Goal: Obtain resource: Download file/media

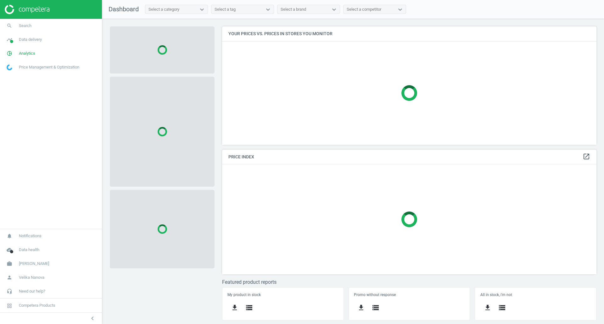
scroll to position [128, 384]
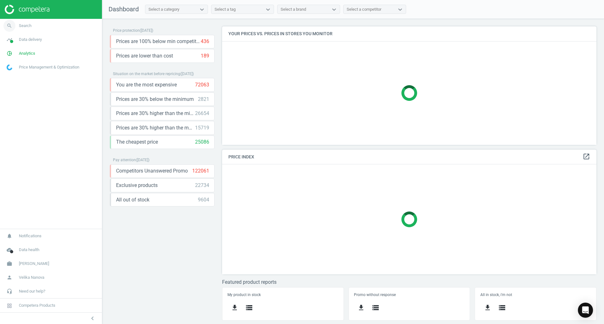
click at [28, 24] on span "Search" at bounding box center [25, 26] width 13 height 6
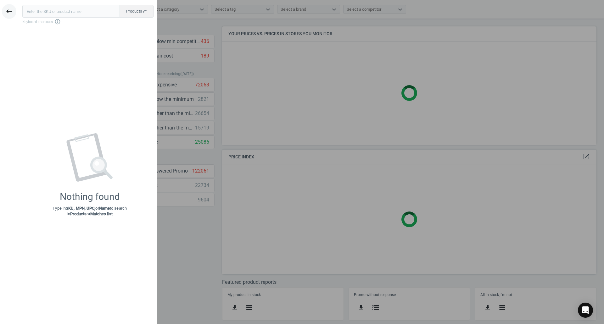
scroll to position [128, 379]
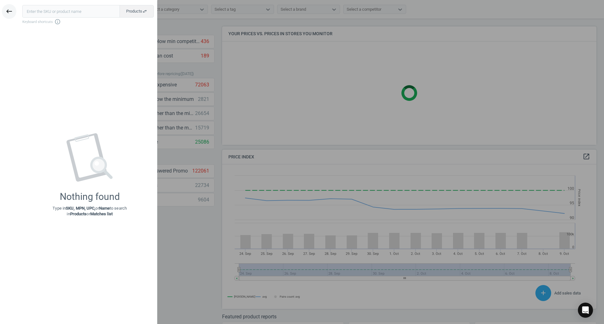
click at [12, 11] on icon "keyboard_backspace" at bounding box center [9, 12] width 8 height 8
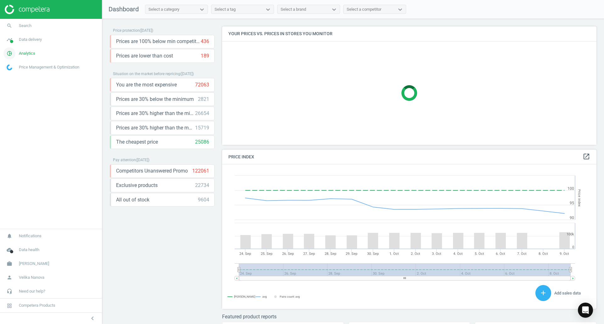
click at [28, 56] on link "pie_chart_outlined Analytics" at bounding box center [51, 54] width 102 height 14
click at [19, 75] on span "Products" at bounding box center [14, 76] width 15 height 5
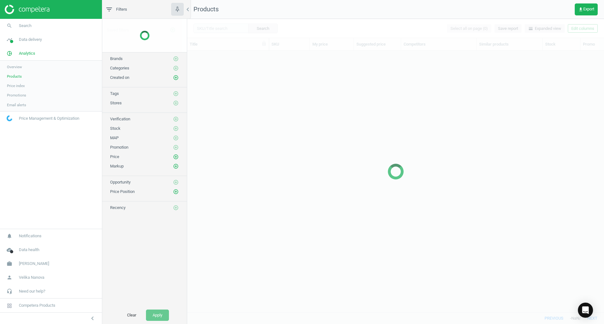
scroll to position [252, 412]
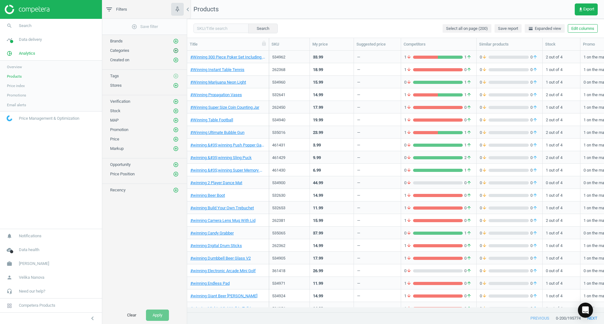
click at [174, 52] on icon "add_circle_outline" at bounding box center [176, 51] width 6 height 6
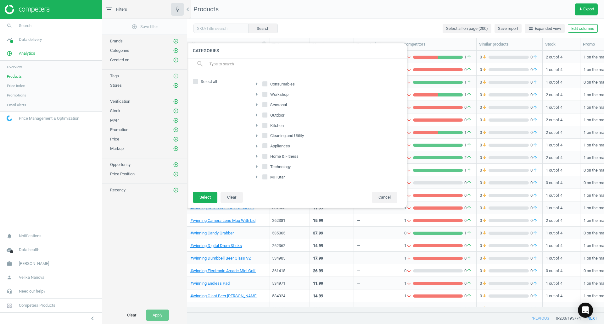
click at [263, 86] on input "Consumables" at bounding box center [265, 84] width 4 height 4
checkbox input "true"
click at [268, 106] on label "Seasonal" at bounding box center [275, 105] width 26 height 9
click at [267, 106] on input "Seasonal" at bounding box center [265, 105] width 4 height 4
checkbox input "true"
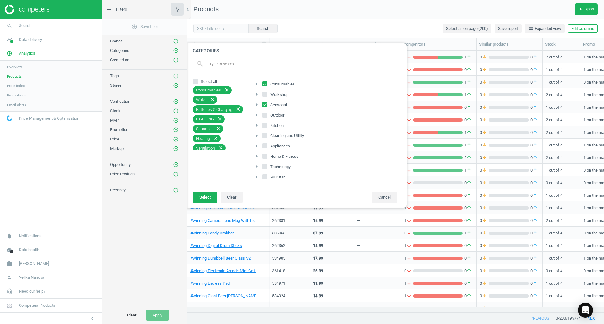
click at [264, 111] on label "Outdoor" at bounding box center [273, 115] width 23 height 9
click at [264, 113] on input "Outdoor" at bounding box center [265, 115] width 4 height 4
checkbox input "true"
click at [212, 199] on button "Select" at bounding box center [205, 197] width 25 height 11
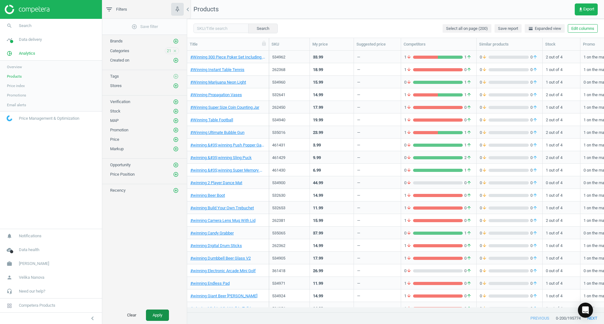
click at [162, 313] on button "Apply" at bounding box center [157, 315] width 23 height 11
click at [578, 6] on button "get_app Export" at bounding box center [585, 9] width 23 height 12
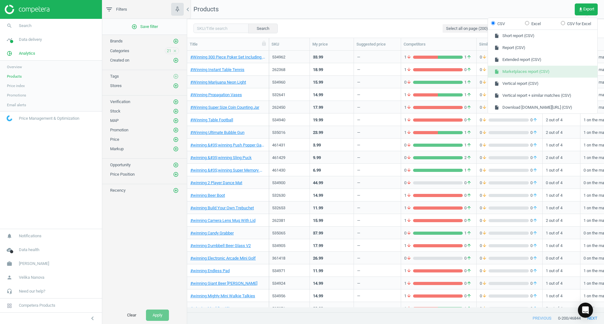
click at [542, 72] on button "insert_drive_file Marketplaces report (CSV)" at bounding box center [542, 72] width 109 height 12
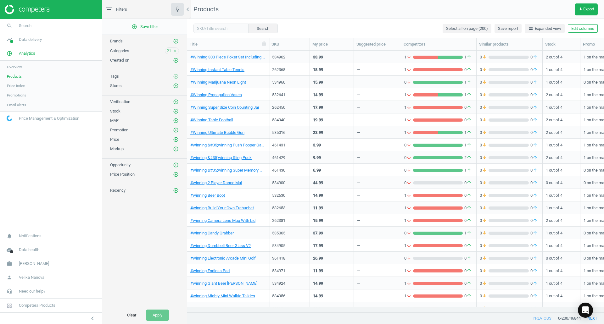
click at [174, 51] on icon "close" at bounding box center [175, 51] width 4 height 4
click at [175, 52] on icon "add_circle_outline" at bounding box center [176, 51] width 6 height 6
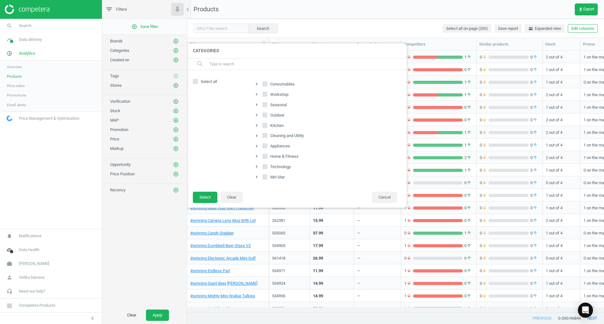
click at [267, 157] on icon at bounding box center [264, 156] width 5 height 5
click at [267, 157] on input "Home & Fitness" at bounding box center [265, 156] width 4 height 4
checkbox input "true"
click at [265, 177] on input "MH Star" at bounding box center [265, 177] width 4 height 4
checkbox input "true"
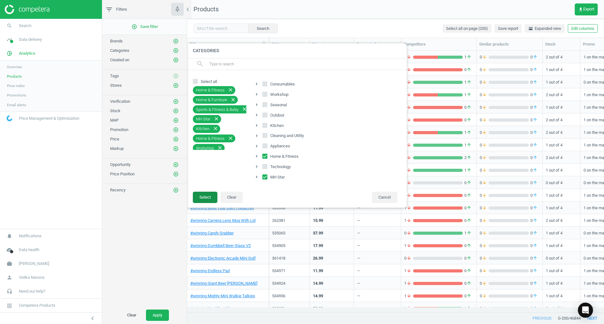
click at [210, 196] on button "Select" at bounding box center [205, 197] width 25 height 11
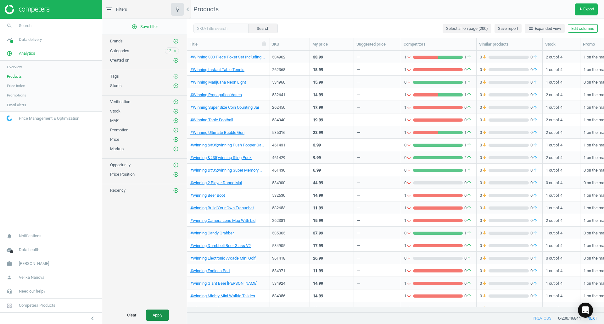
click at [160, 311] on button "Apply" at bounding box center [157, 315] width 23 height 11
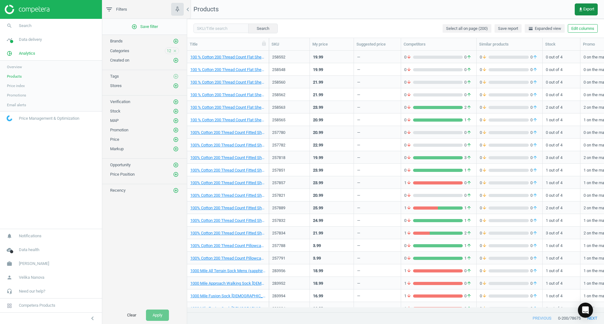
click at [583, 9] on span "get_app Export" at bounding box center [586, 9] width 16 height 5
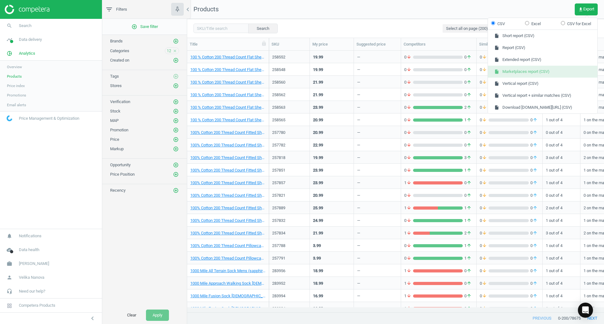
click at [546, 72] on button "insert_drive_file Marketplaces report (CSV)" at bounding box center [542, 72] width 109 height 12
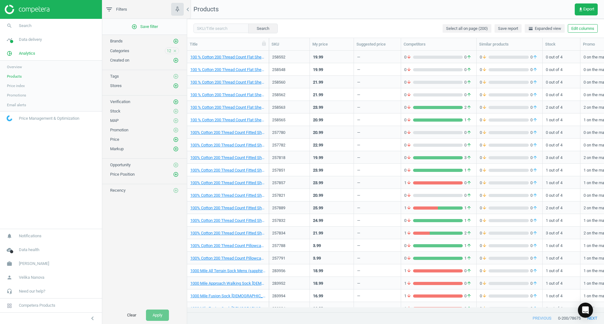
click at [174, 50] on icon "close" at bounding box center [175, 51] width 4 height 4
click at [173, 50] on icon "add_circle_outline" at bounding box center [176, 51] width 6 height 6
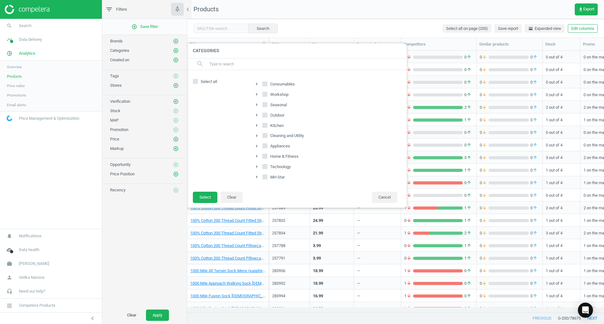
click at [265, 145] on input "Appliances" at bounding box center [265, 146] width 4 height 4
checkbox input "true"
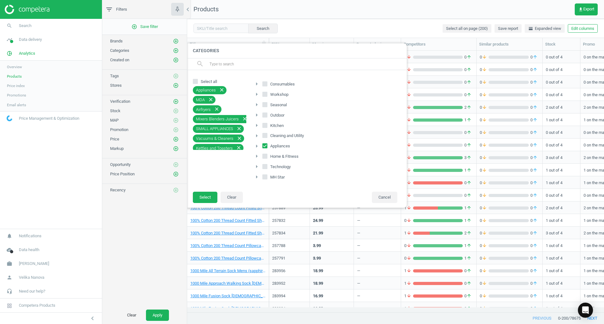
click at [266, 92] on input "Workshop" at bounding box center [265, 94] width 4 height 4
checkbox input "true"
click at [267, 124] on input "Kitchen" at bounding box center [265, 125] width 4 height 4
checkbox input "true"
click at [266, 136] on input "Cleaning and Utility" at bounding box center [265, 136] width 4 height 4
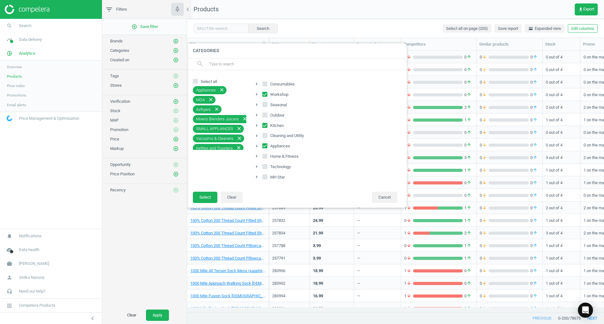
checkbox input "true"
click at [263, 166] on input "Technology" at bounding box center [265, 167] width 4 height 4
checkbox input "true"
click at [207, 200] on button "Select" at bounding box center [205, 197] width 25 height 11
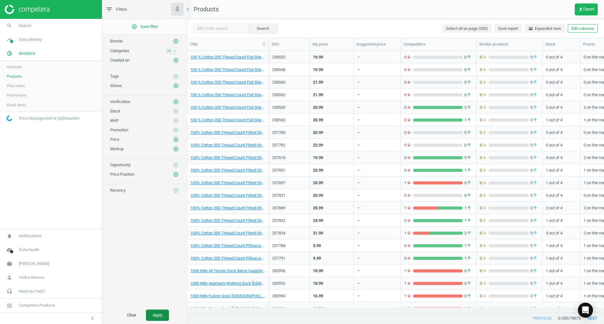
click at [157, 318] on button "Apply" at bounding box center [157, 315] width 23 height 11
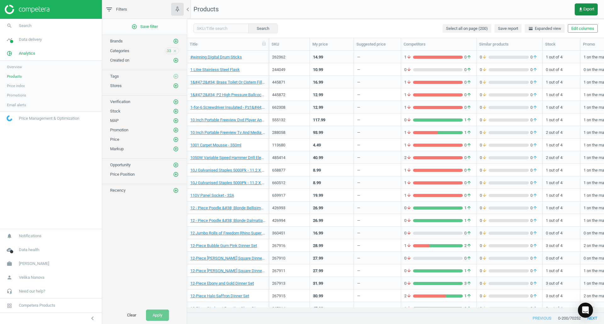
click at [587, 4] on button "get_app Export" at bounding box center [585, 9] width 23 height 12
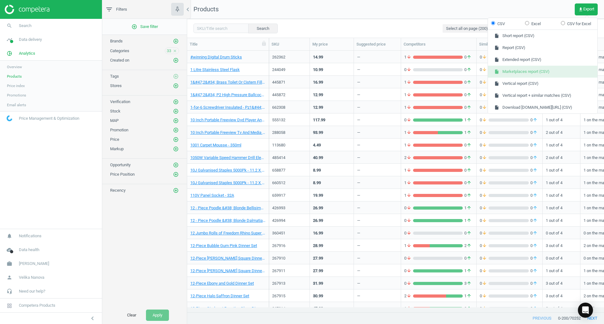
click at [537, 71] on button "insert_drive_file Marketplaces report (CSV)" at bounding box center [542, 72] width 109 height 12
